Goal: Task Accomplishment & Management: Use online tool/utility

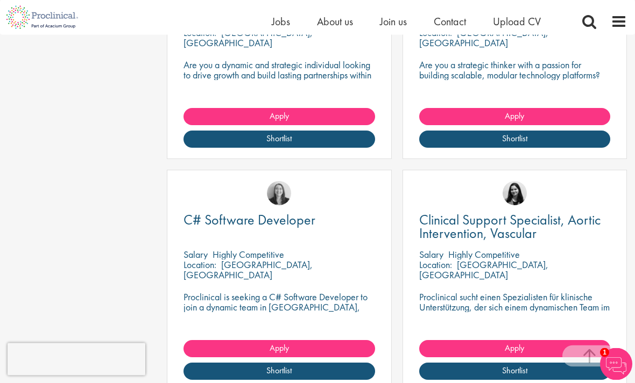
scroll to position [1357, 0]
click at [529, 234] on span "Clinical Support Specialist, Aortic Intervention, Vascular" at bounding box center [509, 227] width 181 height 32
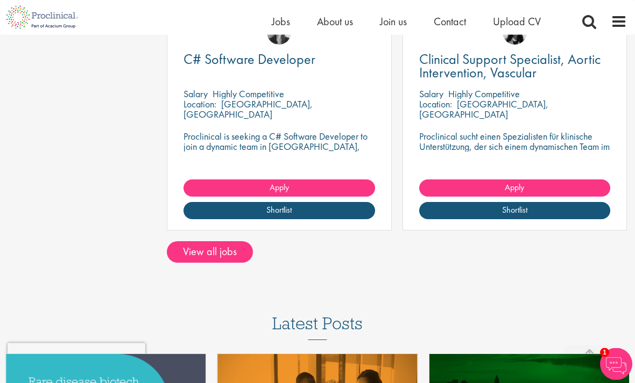
scroll to position [1518, 0]
click at [191, 241] on link "View all jobs" at bounding box center [210, 252] width 86 height 22
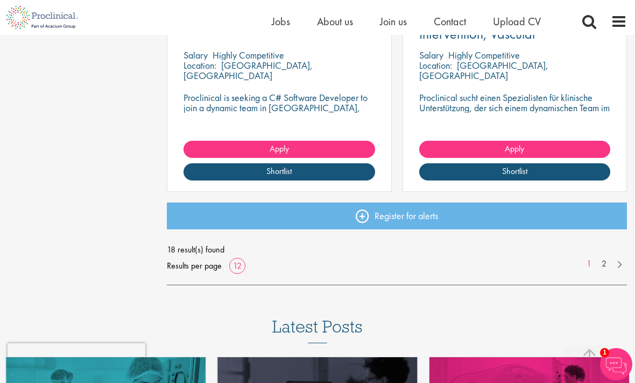
scroll to position [1433, 0]
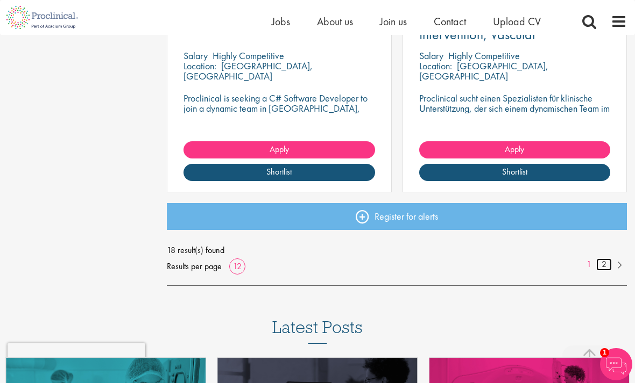
click at [607, 265] on link "2" at bounding box center [604, 265] width 16 height 12
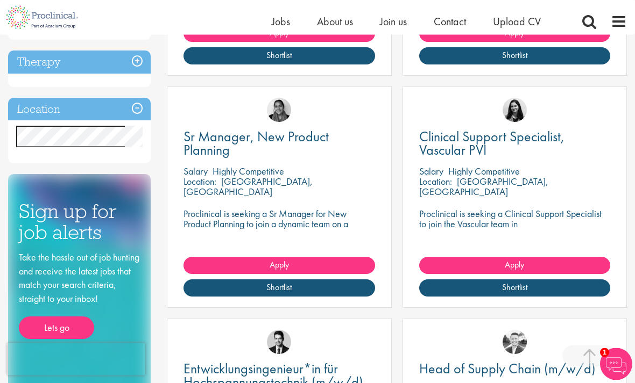
scroll to position [388, 0]
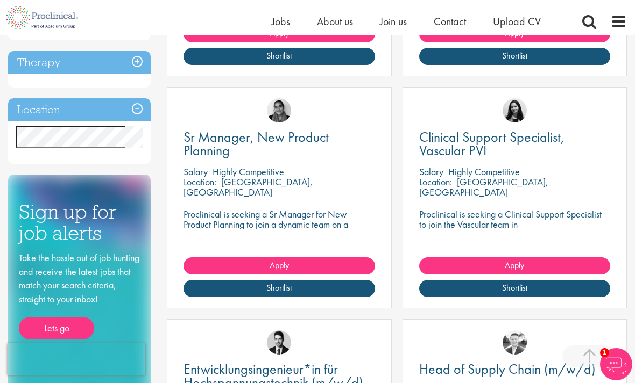
click at [575, 147] on link "Clinical Support Specialist, Vascular PVI" at bounding box center [514, 144] width 191 height 27
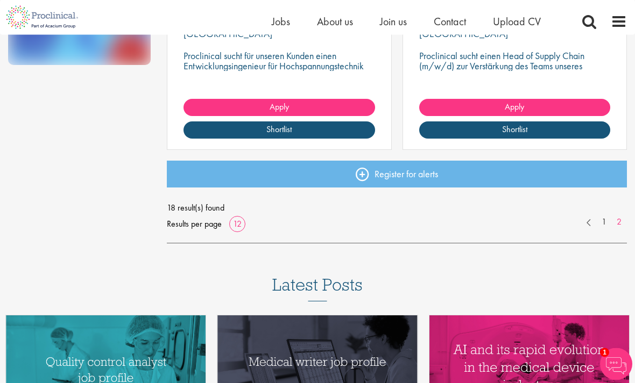
scroll to position [779, 0]
click at [601, 219] on link "1" at bounding box center [604, 222] width 16 height 12
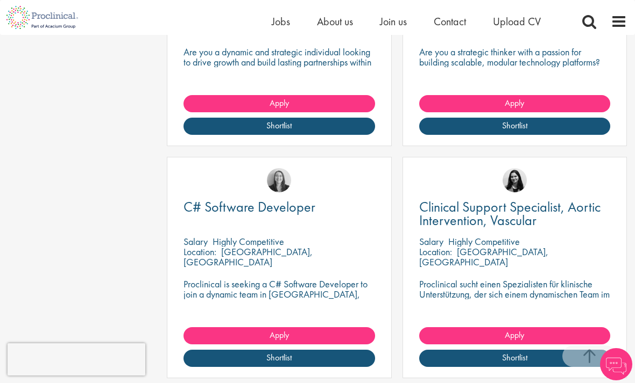
scroll to position [1262, 0]
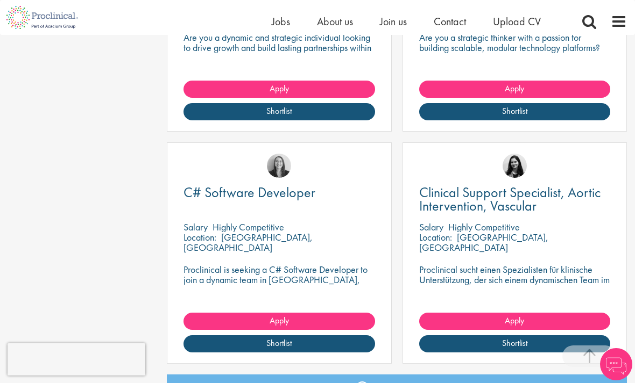
click at [571, 197] on span "Clinical Support Specialist, Aortic Intervention, Vascular" at bounding box center [509, 199] width 181 height 32
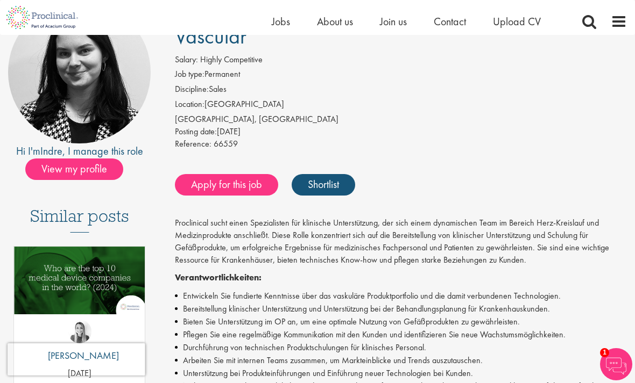
scroll to position [120, 0]
